Goal: Information Seeking & Learning: Understand process/instructions

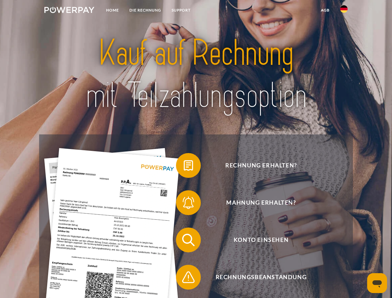
click at [69, 11] on img at bounding box center [69, 10] width 50 height 6
click at [344, 11] on img at bounding box center [343, 8] width 7 height 7
click at [325, 10] on link "agb" at bounding box center [324, 10] width 19 height 11
click at [184, 167] on span at bounding box center [178, 165] width 31 height 31
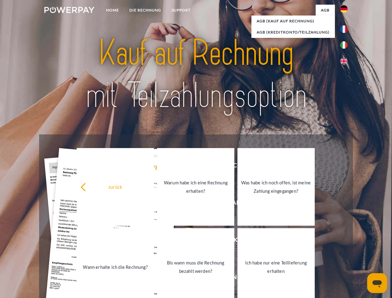
click at [184, 204] on link "Warum habe ich eine Rechnung erhalten?" at bounding box center [195, 187] width 77 height 78
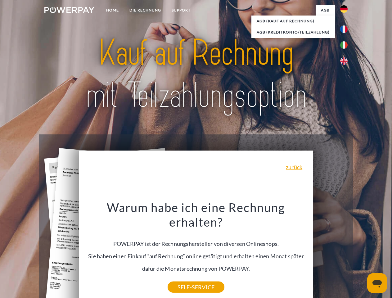
click at [184, 241] on div "Warum habe ich eine Rechnung erhalten? POWERPAY ist der Rechnungshersteller von…" at bounding box center [196, 243] width 226 height 87
click at [184, 278] on div "Warum habe ich eine Rechnung erhalten? POWERPAY ist der Rechnungshersteller von…" at bounding box center [196, 243] width 226 height 87
click at [377, 283] on icon "Messaging-Fenster öffnen" at bounding box center [376, 283] width 9 height 7
